Goal: Information Seeking & Learning: Learn about a topic

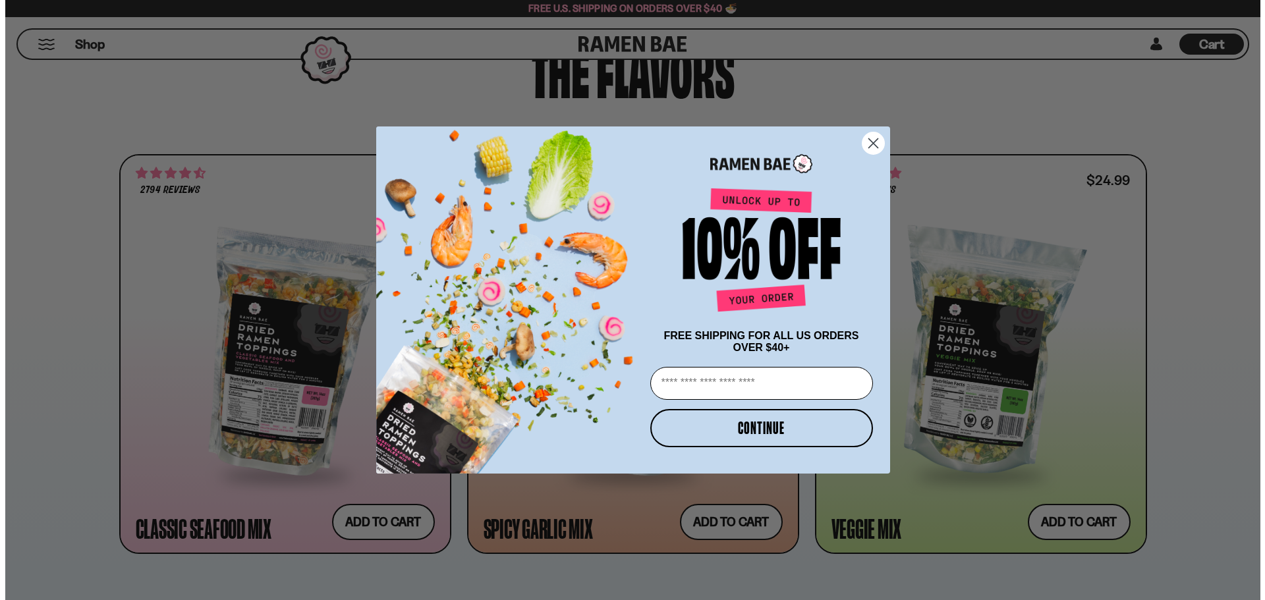
scroll to position [659, 0]
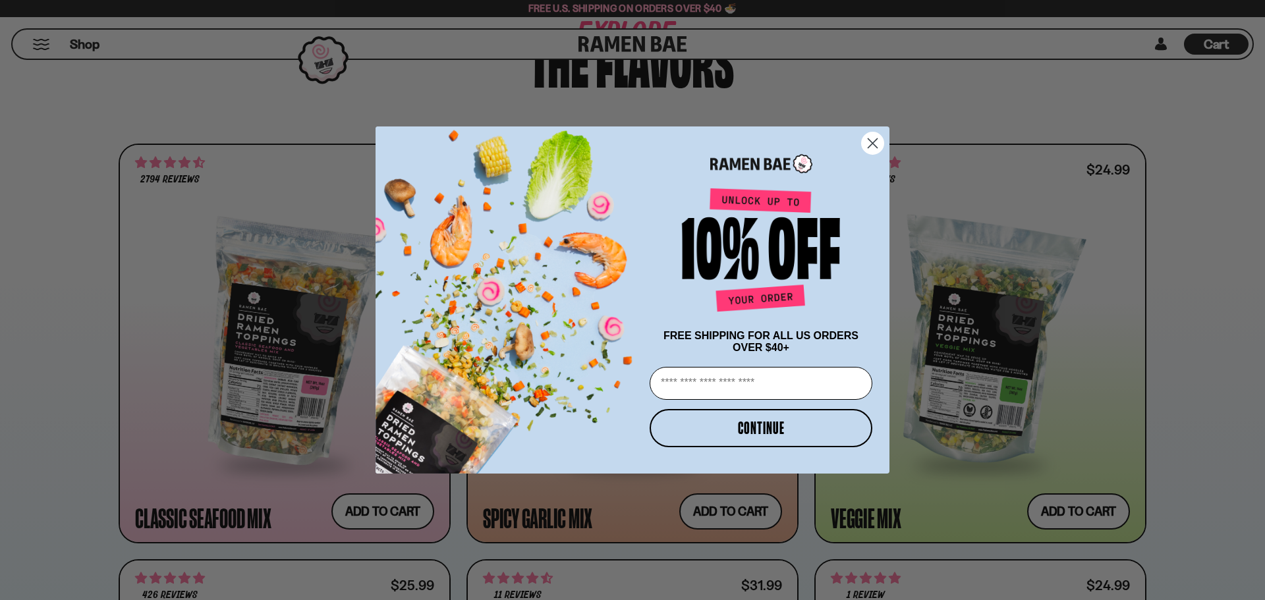
click at [875, 136] on circle "Close dialog" at bounding box center [873, 143] width 22 height 22
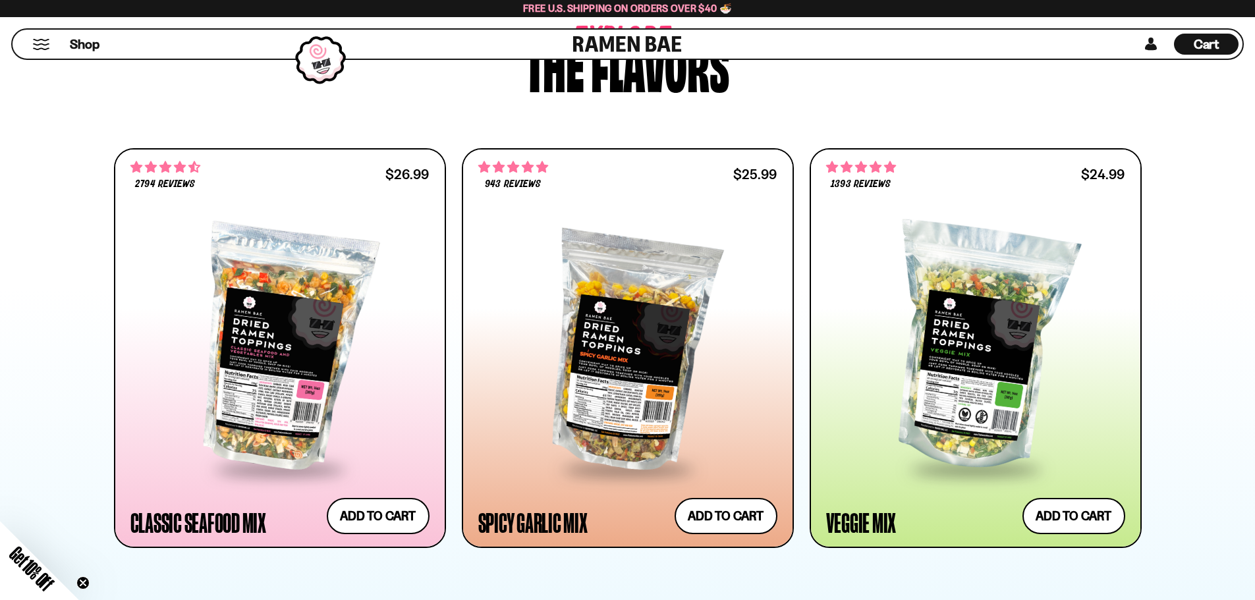
scroll to position [681, 0]
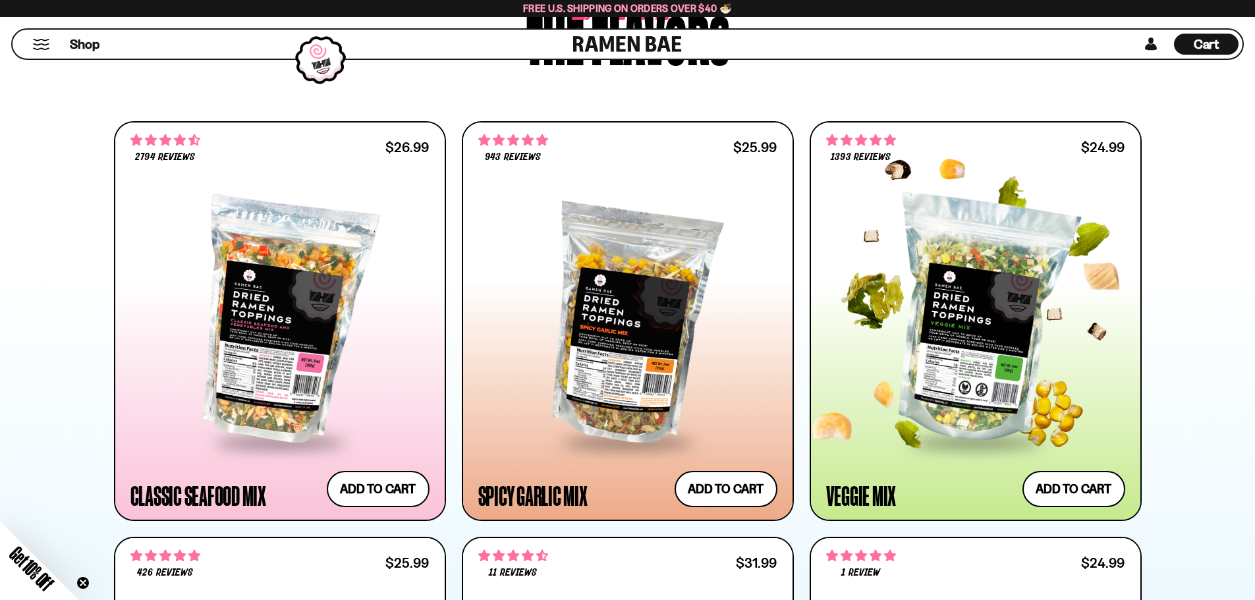
click at [986, 304] on div at bounding box center [975, 321] width 299 height 240
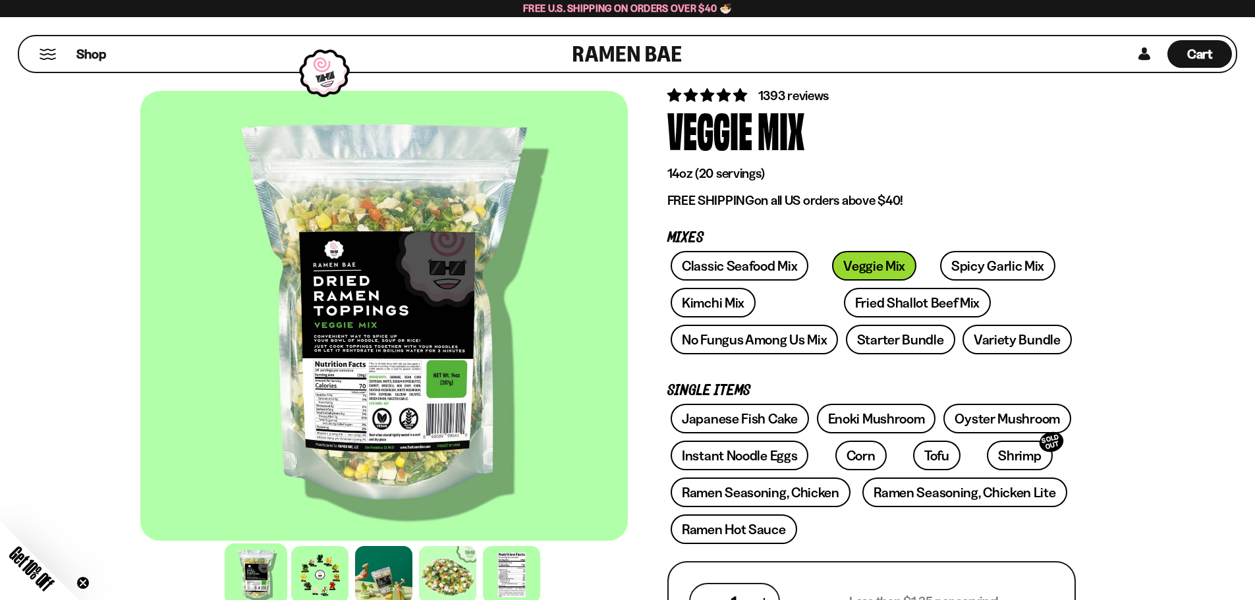
scroll to position [66, 0]
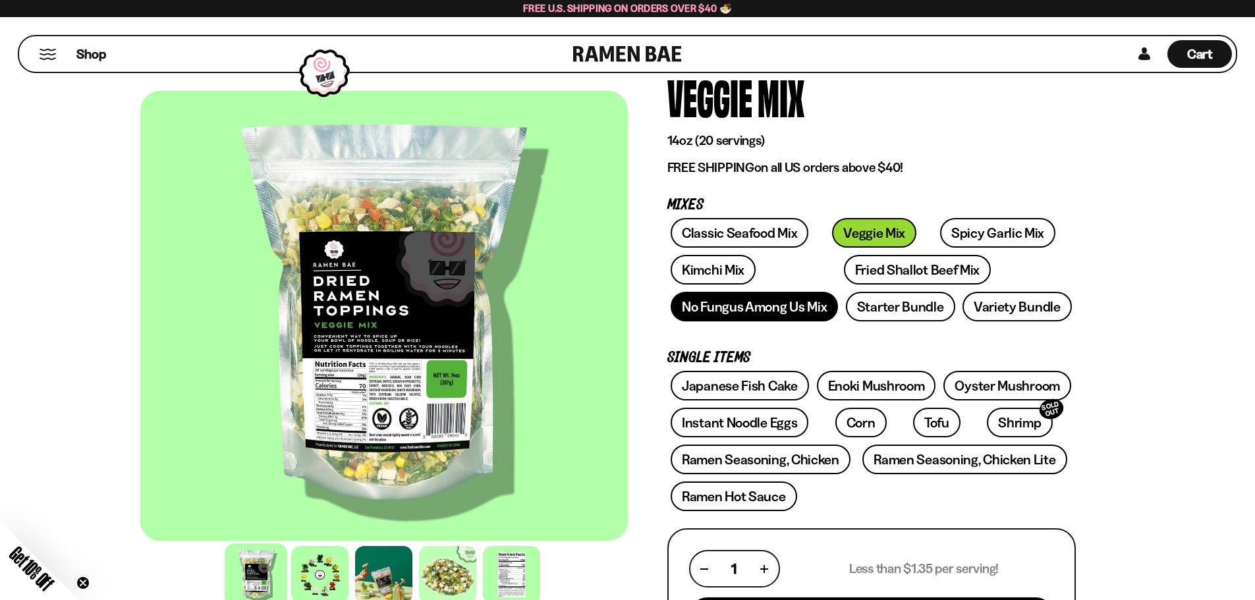
click at [734, 314] on link "No Fungus Among Us Mix" at bounding box center [754, 307] width 167 height 30
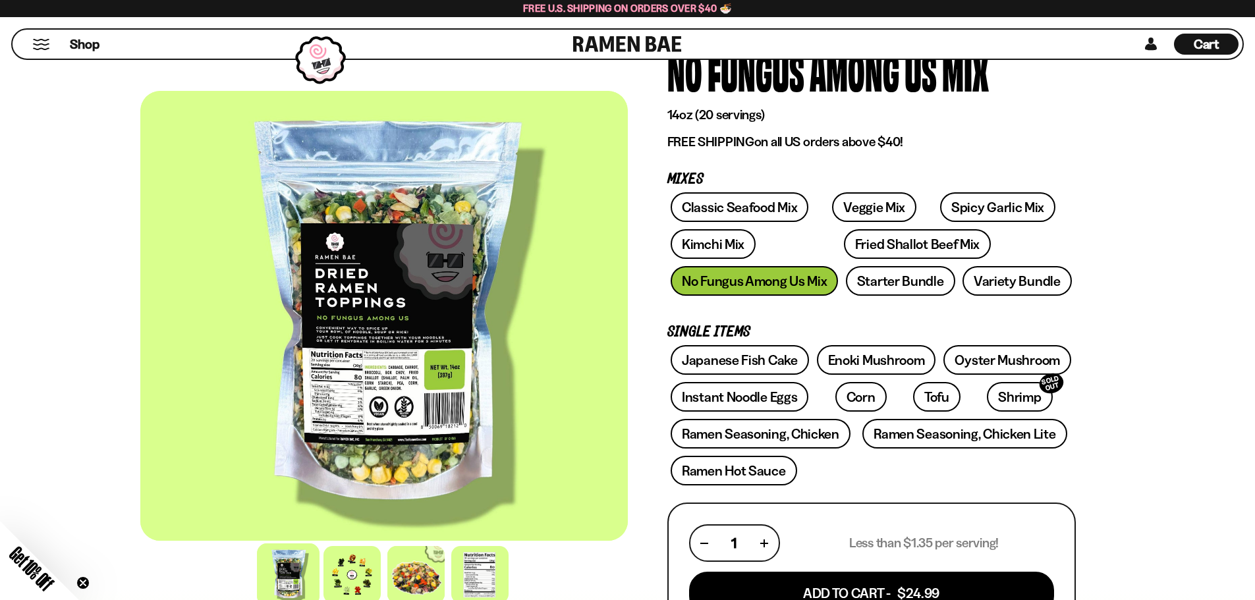
scroll to position [132, 0]
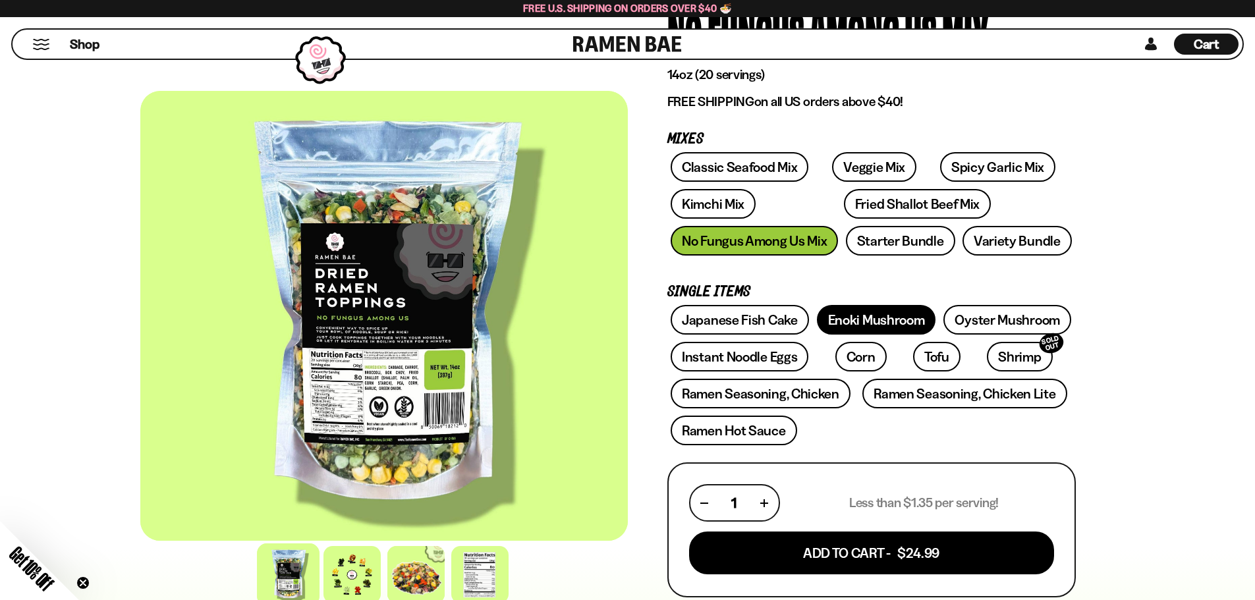
click at [914, 329] on link "Enoki Mushroom" at bounding box center [876, 320] width 119 height 30
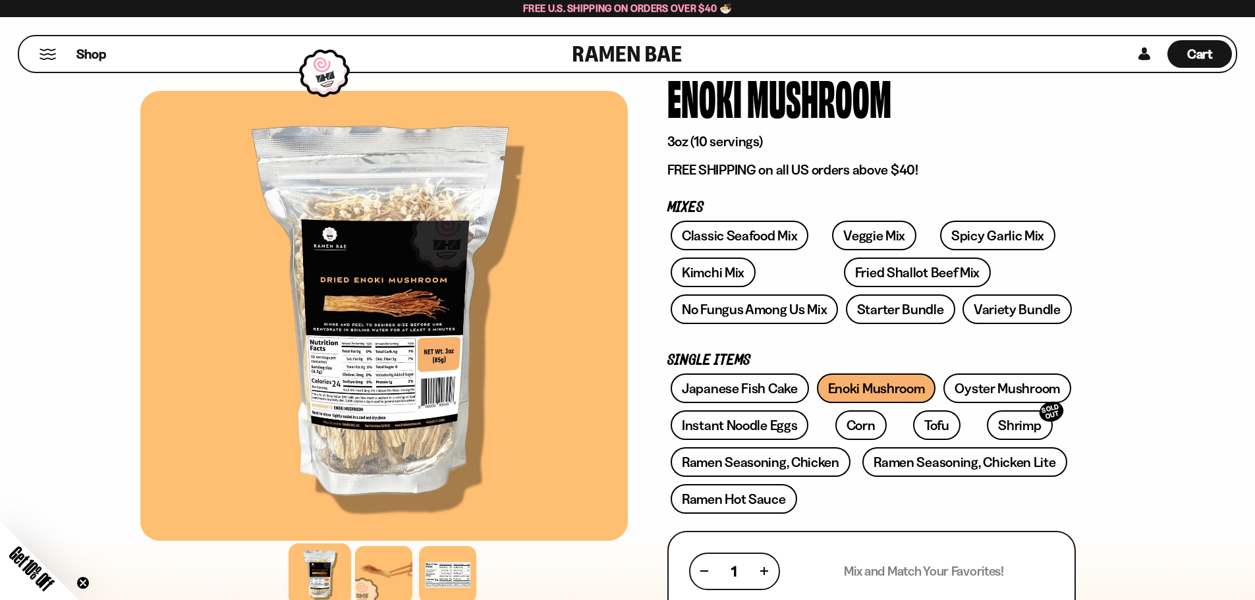
scroll to position [66, 0]
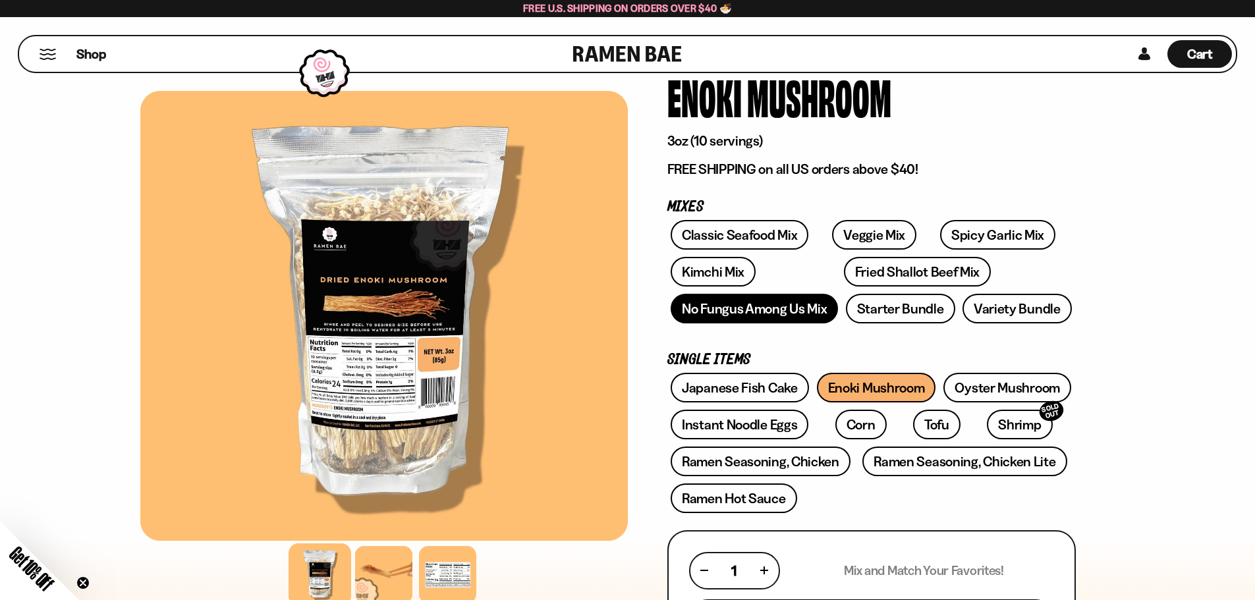
click at [779, 317] on link "No Fungus Among Us Mix" at bounding box center [754, 309] width 167 height 30
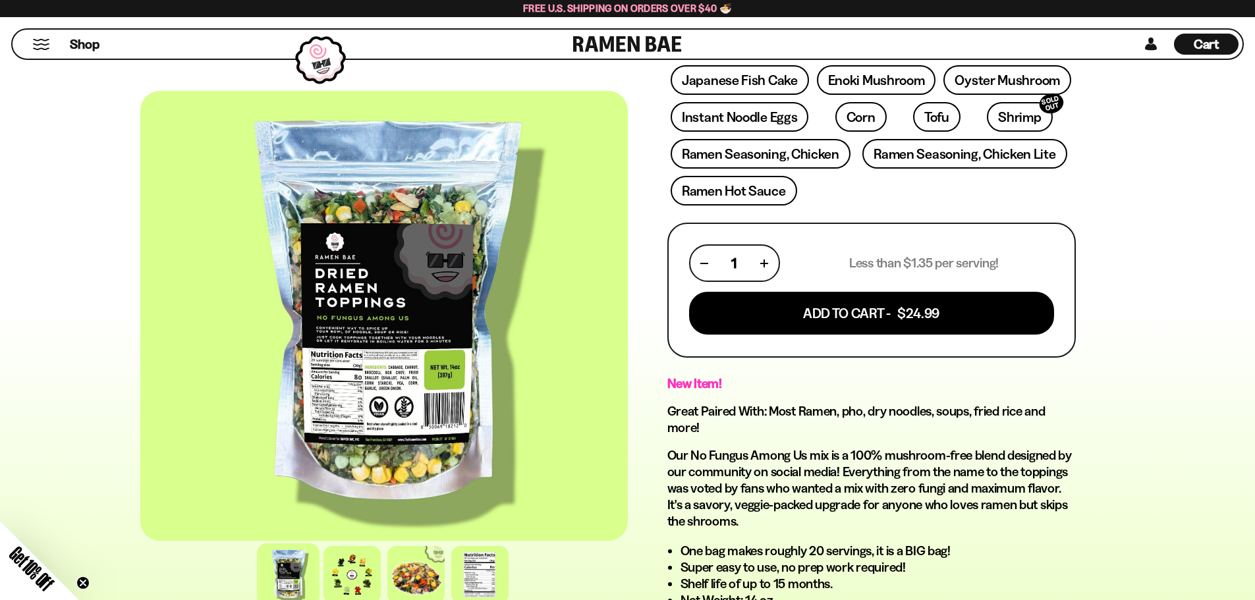
scroll to position [395, 0]
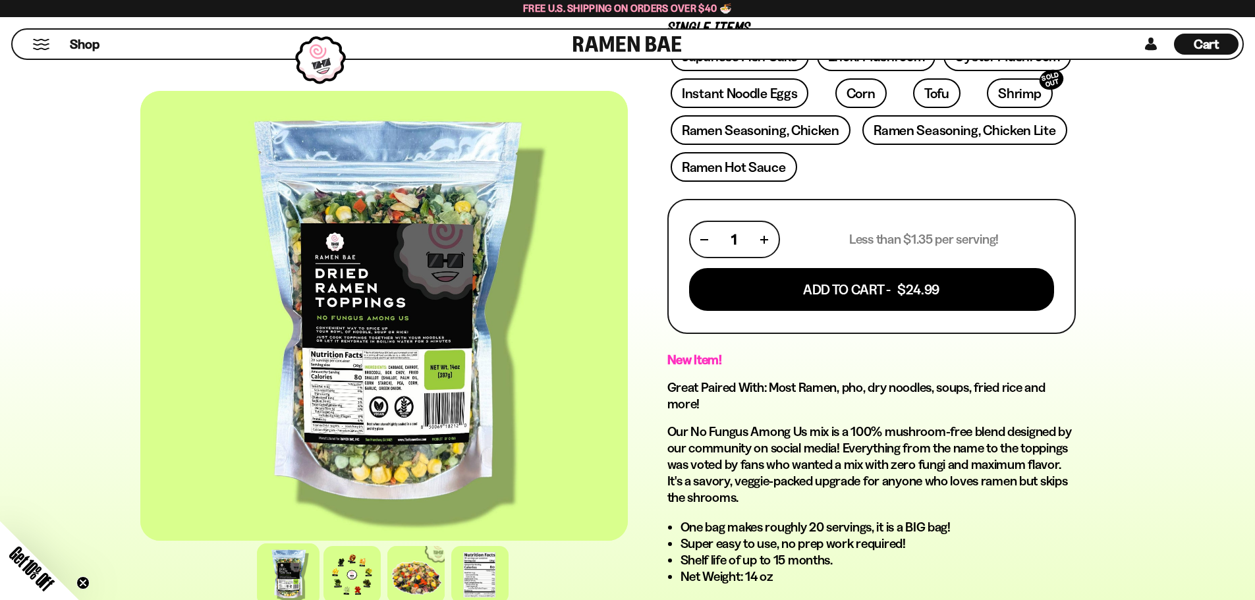
click at [405, 397] on div at bounding box center [384, 316] width 488 height 450
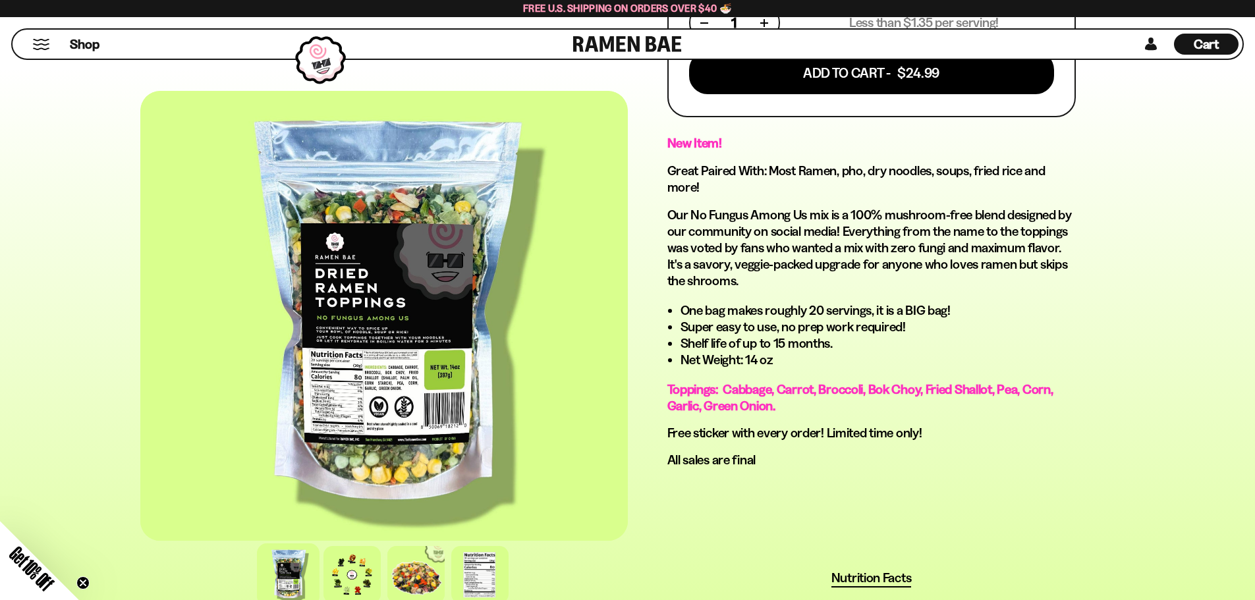
scroll to position [791, 0]
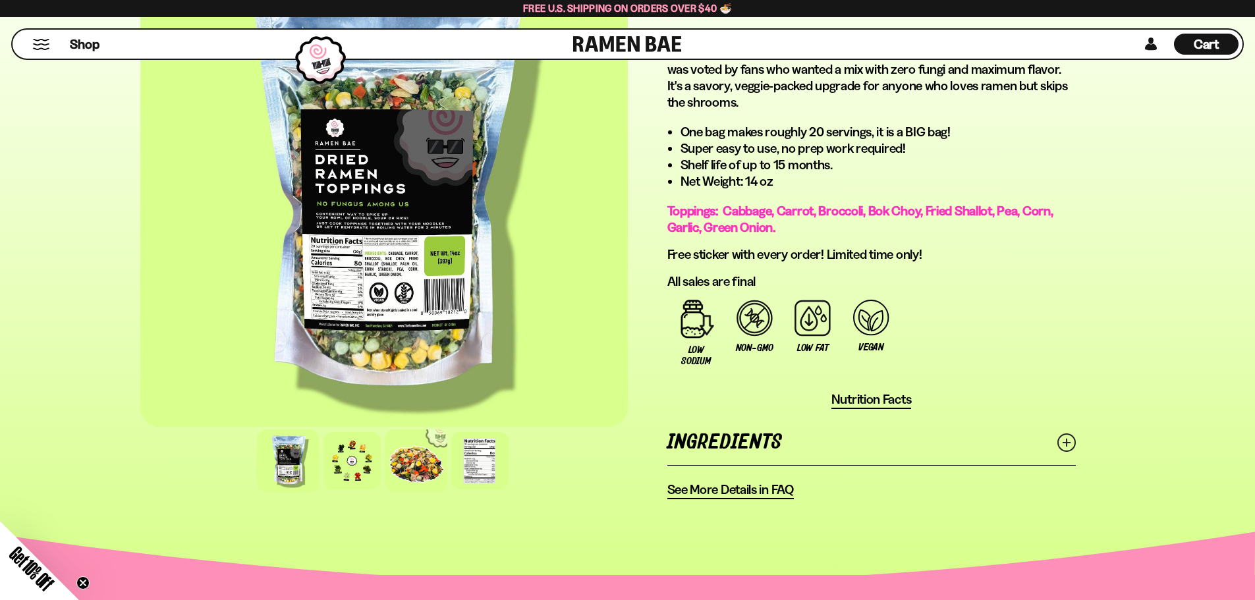
click at [426, 465] on div at bounding box center [416, 461] width 63 height 63
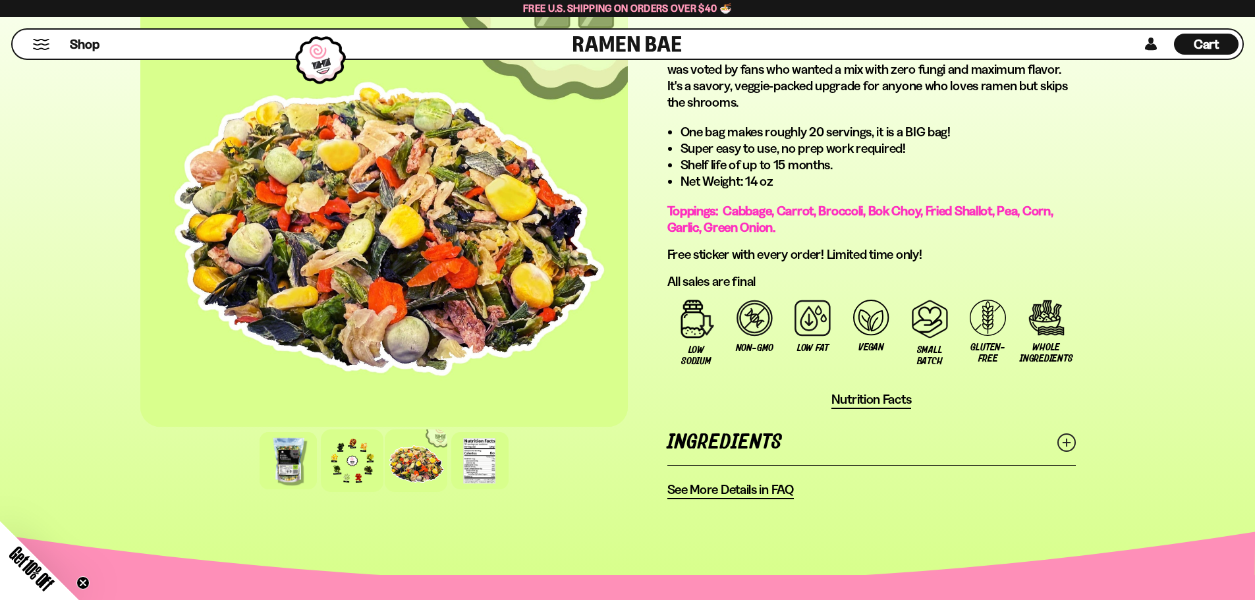
click at [354, 461] on div at bounding box center [352, 461] width 63 height 63
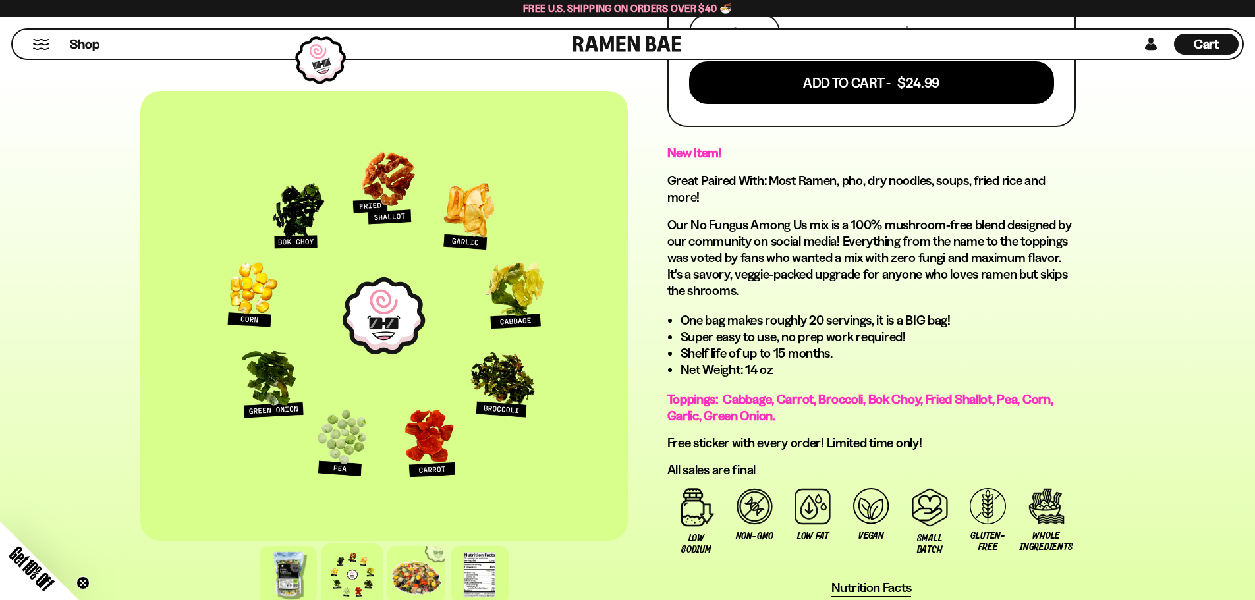
scroll to position [527, 0]
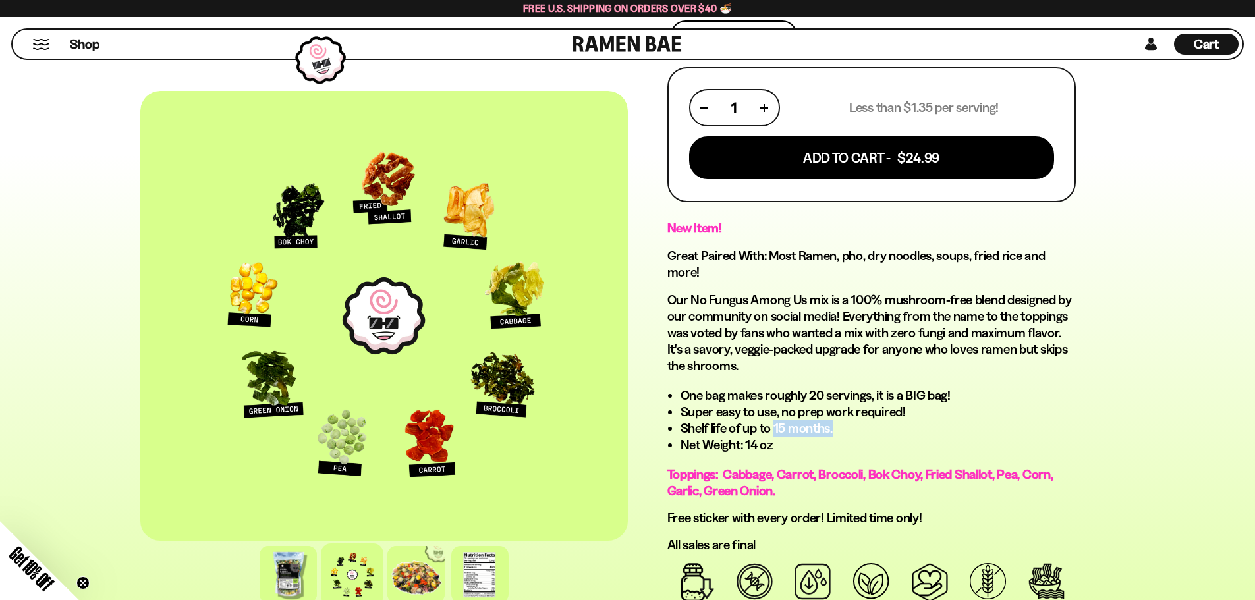
drag, startPoint x: 776, startPoint y: 431, endPoint x: 834, endPoint y: 425, distance: 59.0
click at [834, 425] on li "Shelf life of up to 15 months." at bounding box center [878, 428] width 395 height 16
click at [853, 425] on li "Shelf life of up to 15 months." at bounding box center [878, 428] width 395 height 16
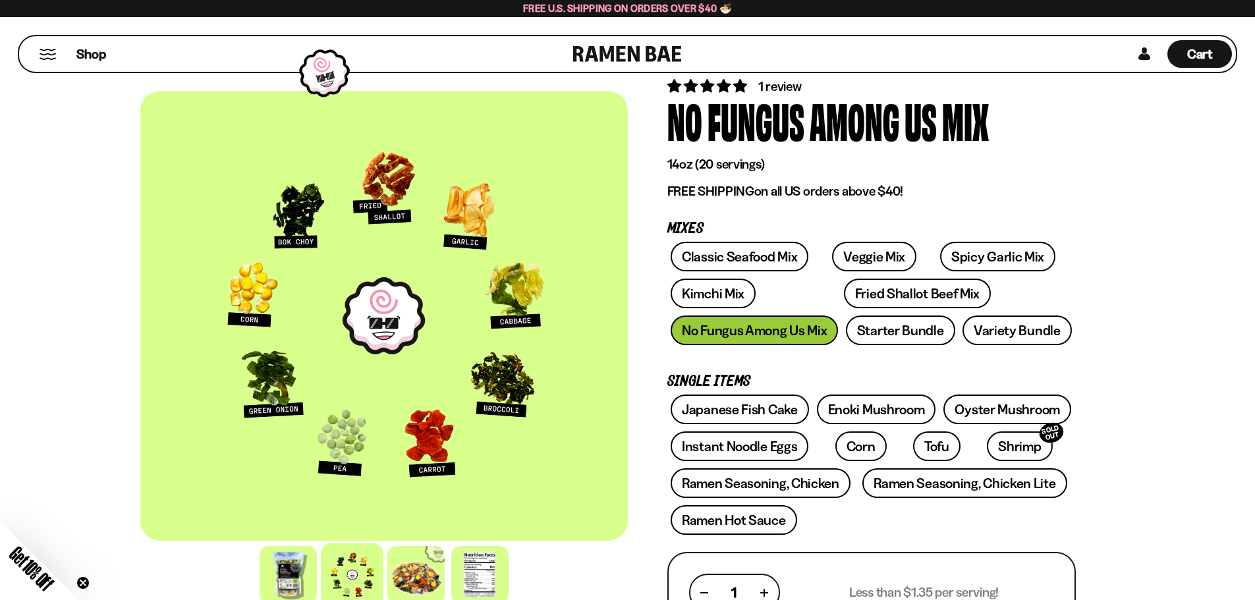
scroll to position [66, 0]
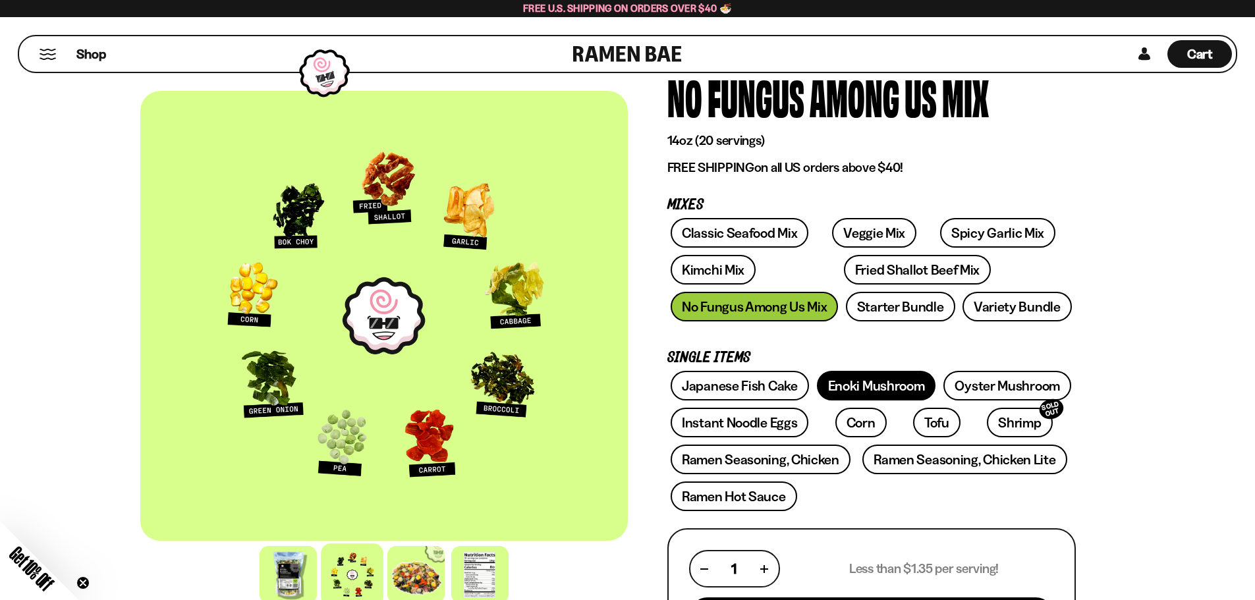
click at [865, 389] on link "Enoki Mushroom" at bounding box center [876, 386] width 119 height 30
